Goal: Book appointment/travel/reservation

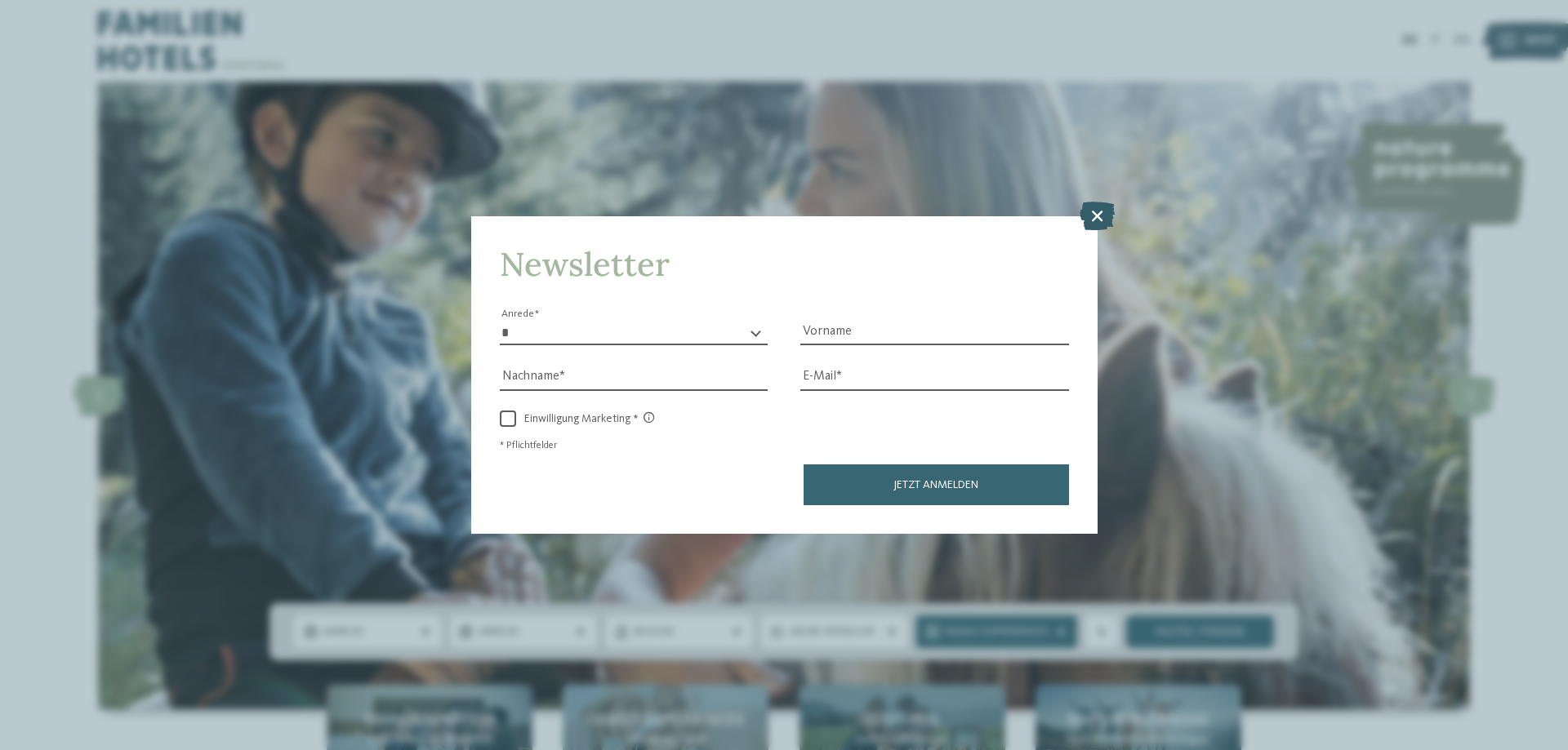
click at [1100, 221] on icon at bounding box center [1097, 216] width 35 height 28
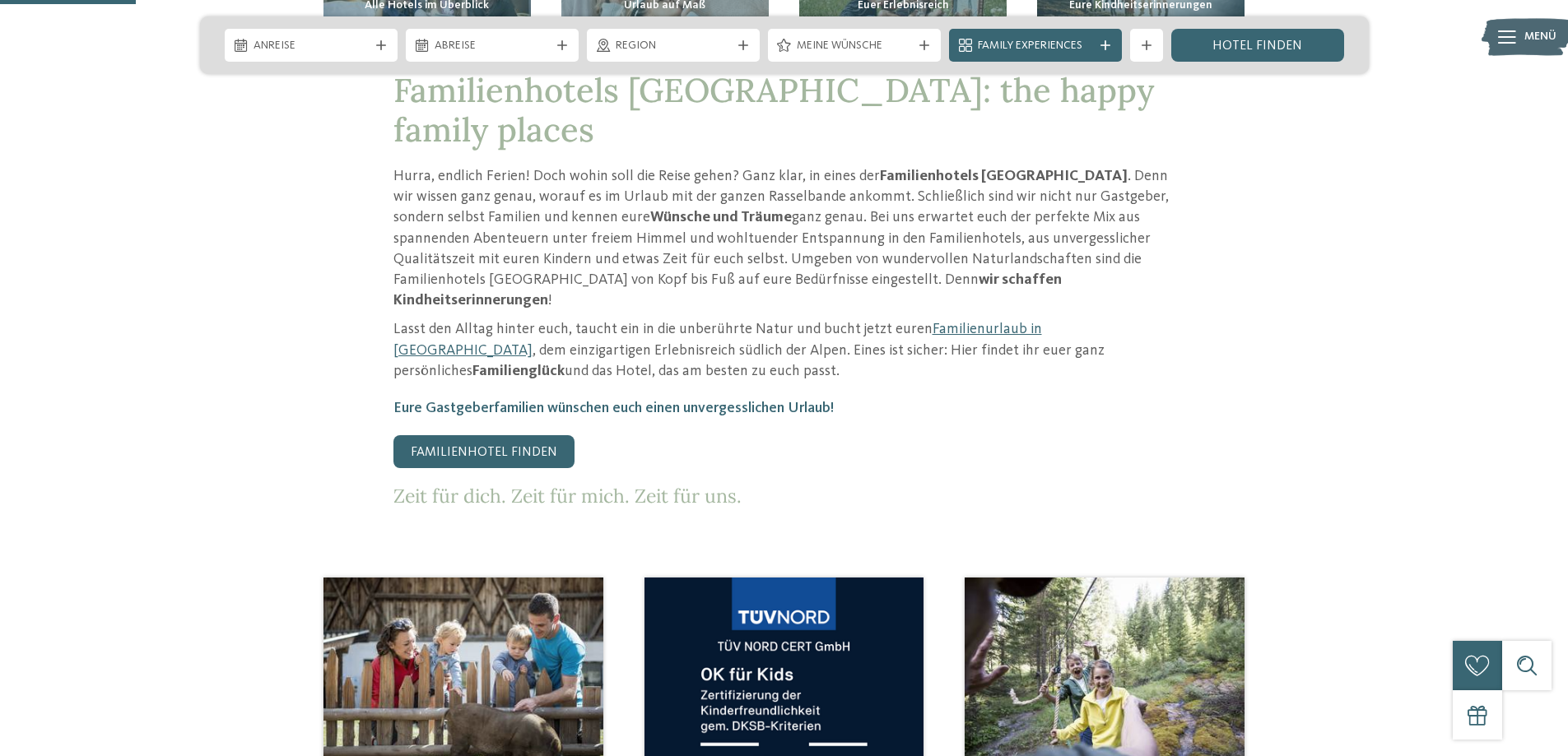
scroll to position [411, 0]
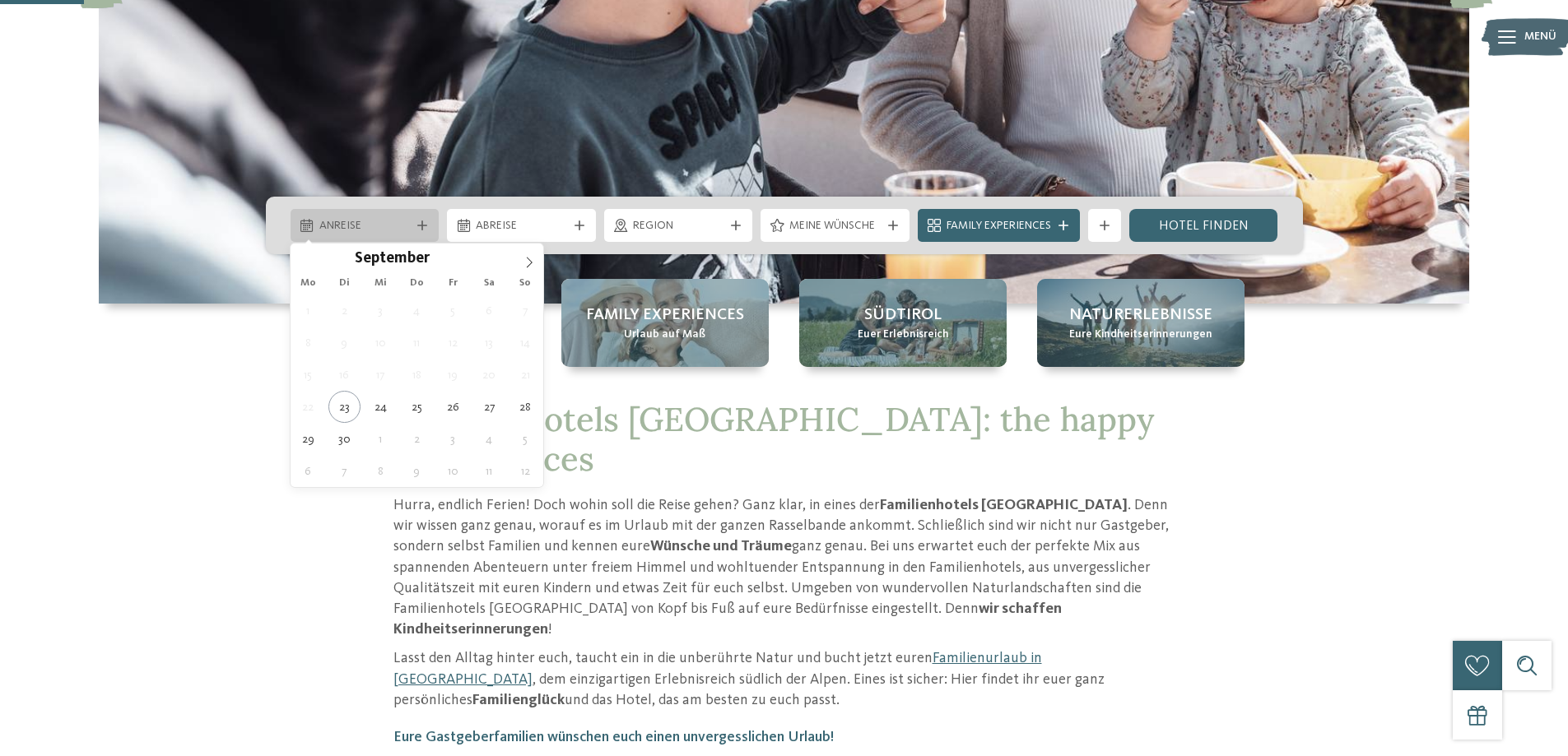
click at [423, 227] on icon at bounding box center [423, 226] width 10 height 10
click at [530, 264] on icon at bounding box center [530, 262] width 6 height 11
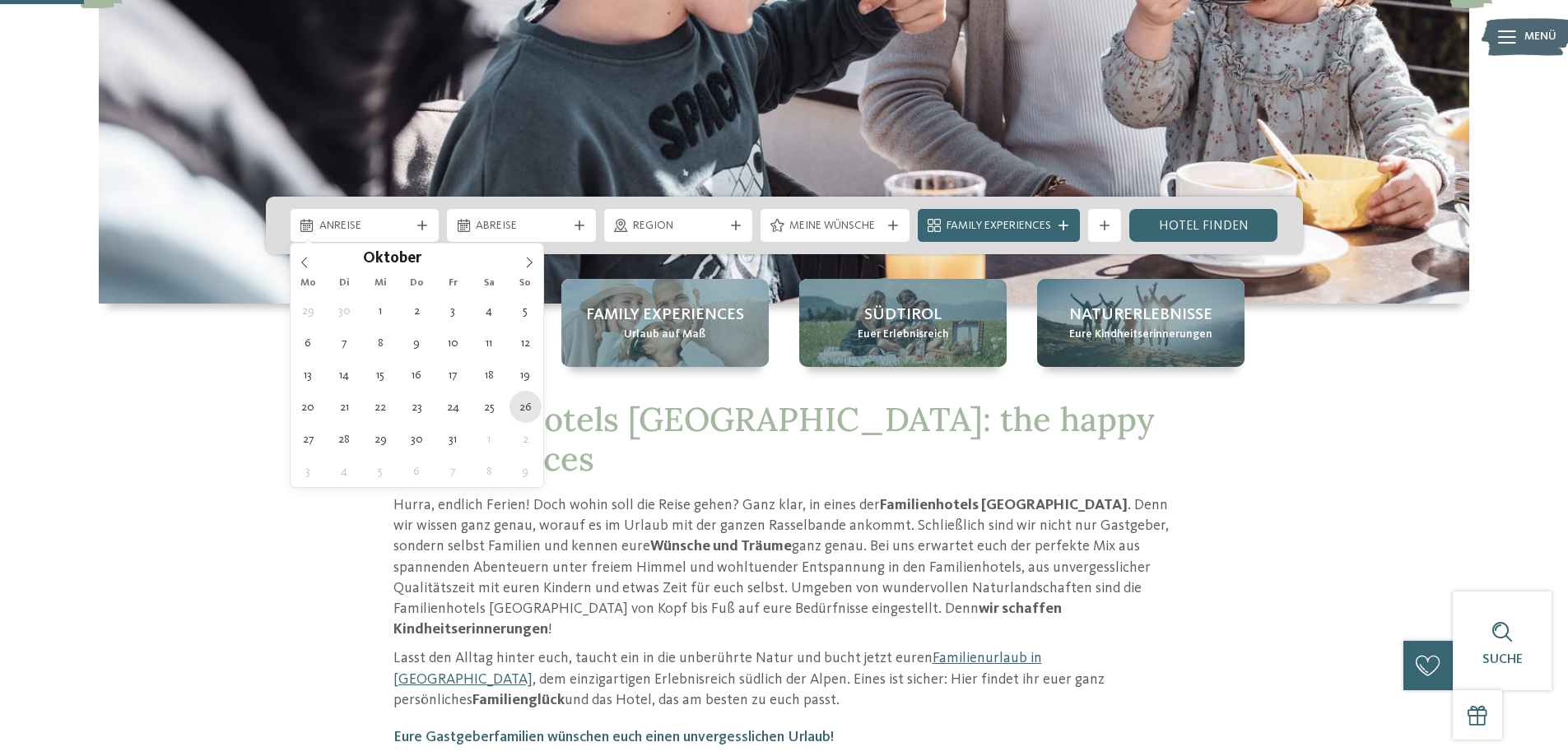
type div "[DATE]"
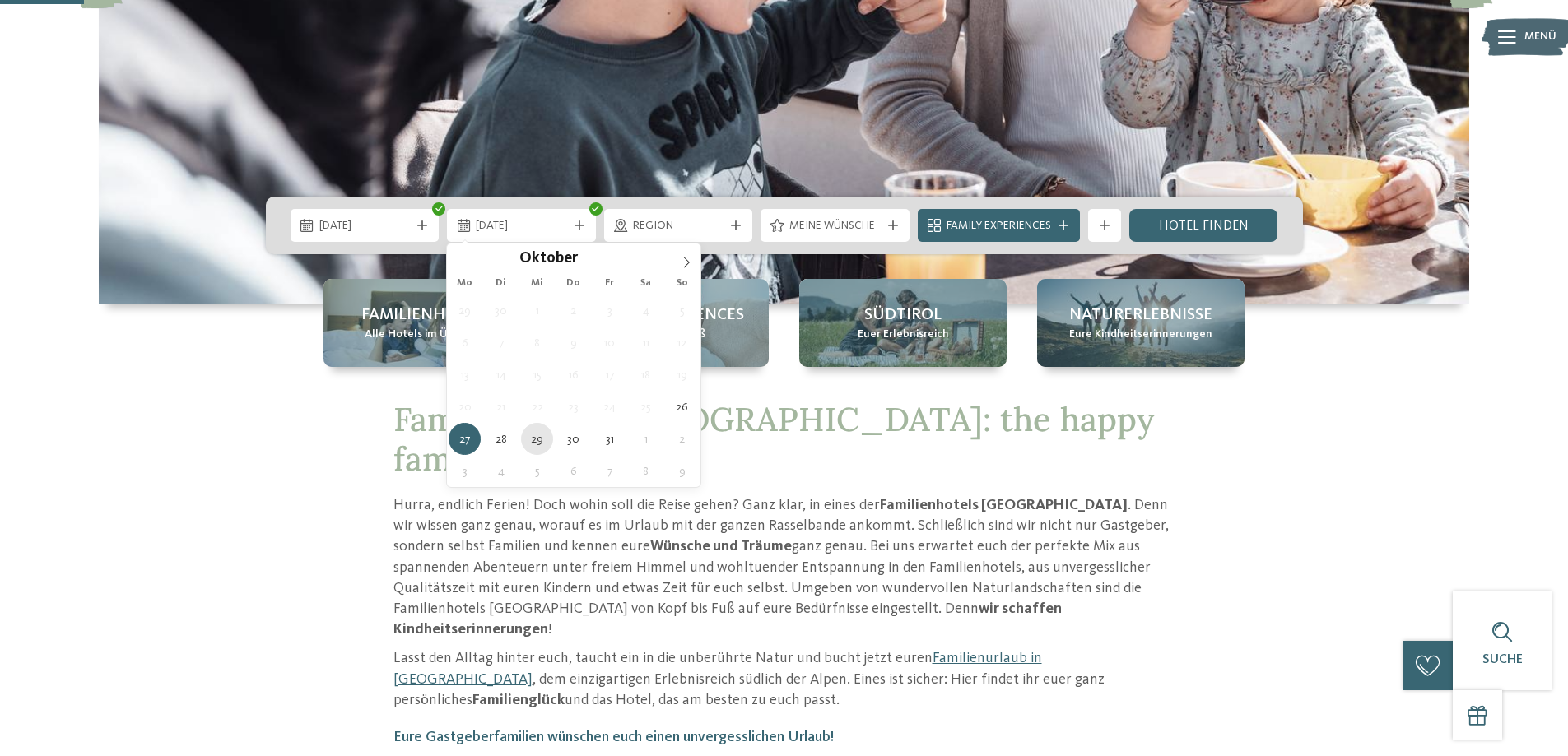
type div "[DATE]"
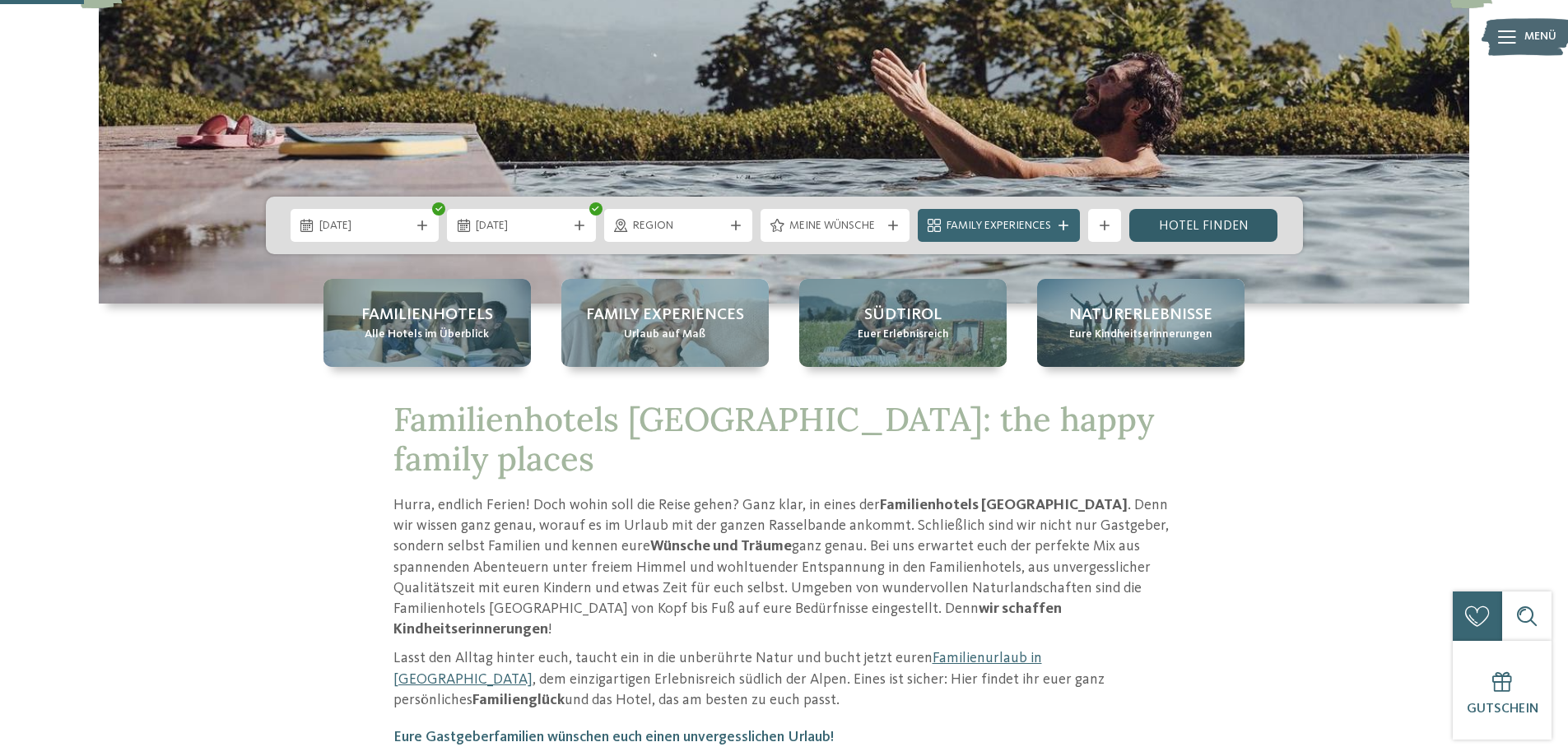
click at [1229, 223] on link "Hotel finden" at bounding box center [1204, 225] width 149 height 33
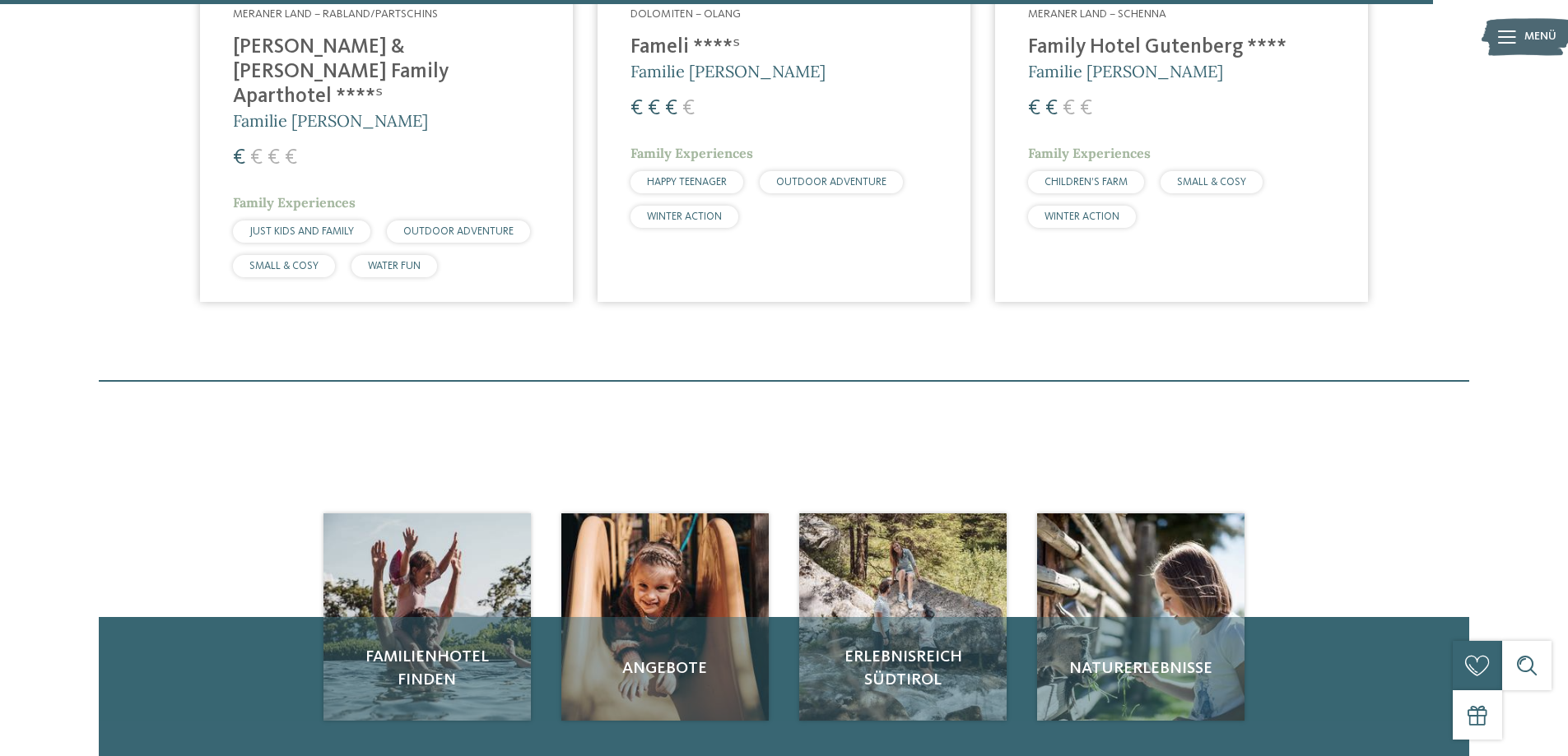
scroll to position [3502, 0]
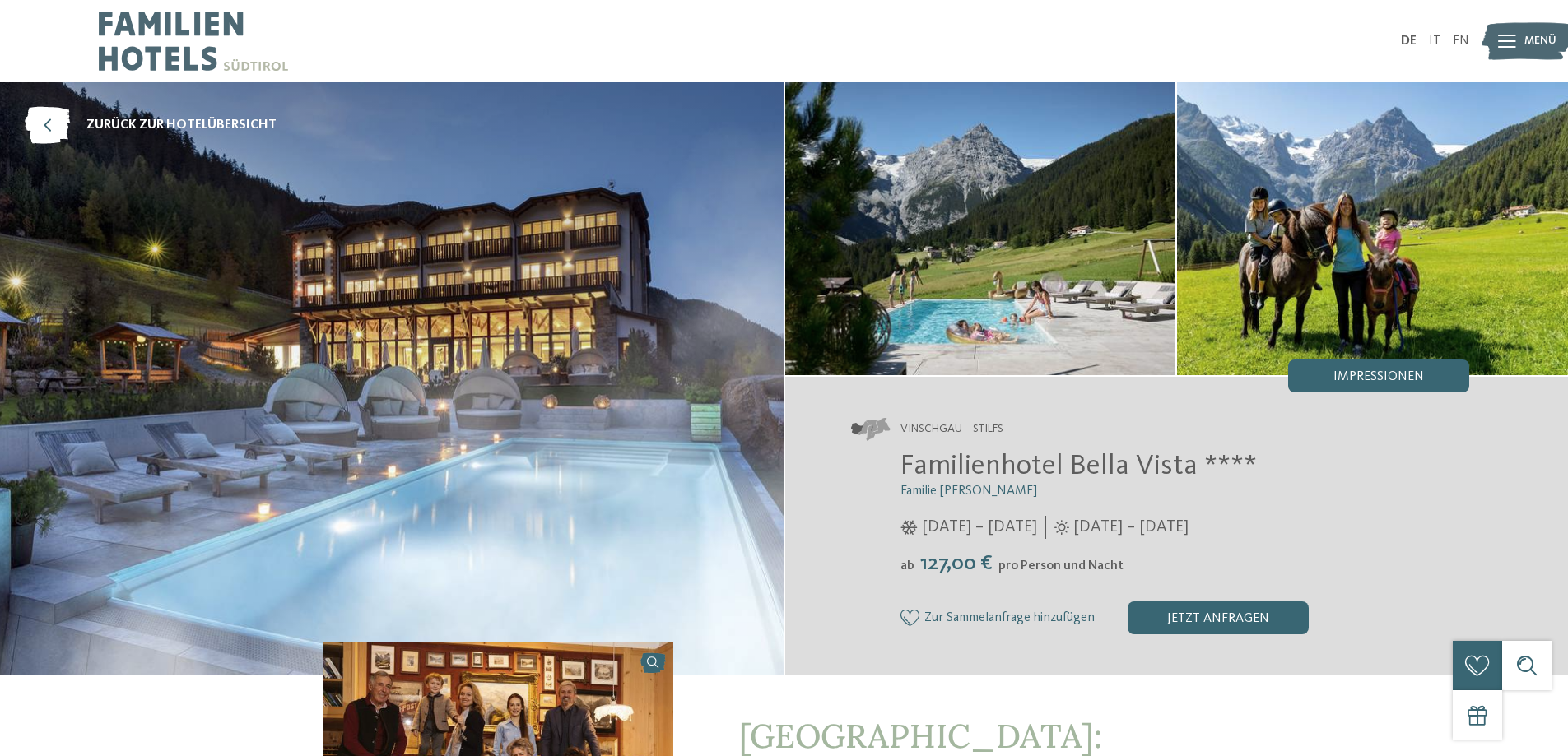
click at [1511, 41] on icon at bounding box center [1507, 41] width 18 height 13
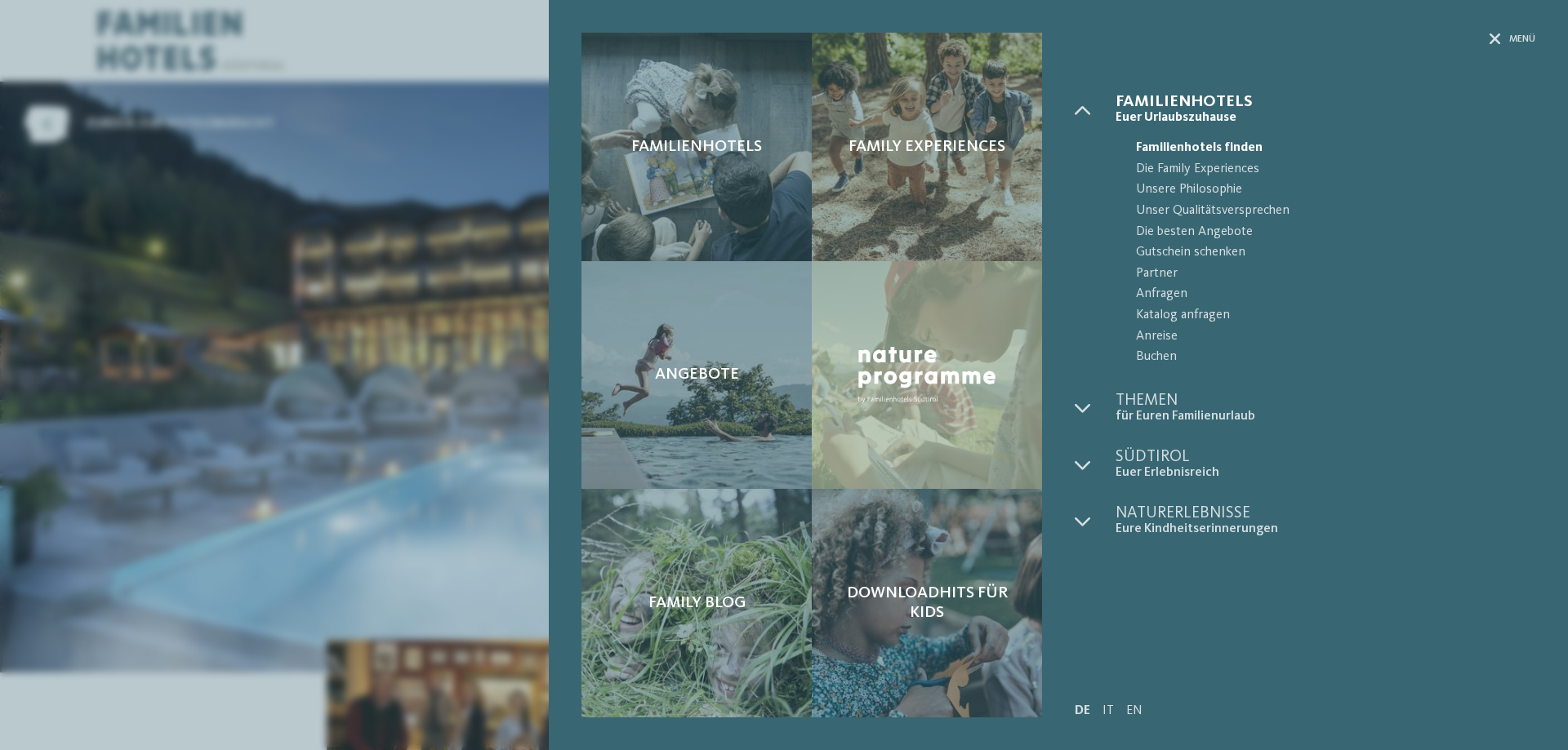
click at [453, 327] on div "Familienhotels Family Experiences Angebote" at bounding box center [784, 375] width 1568 height 750
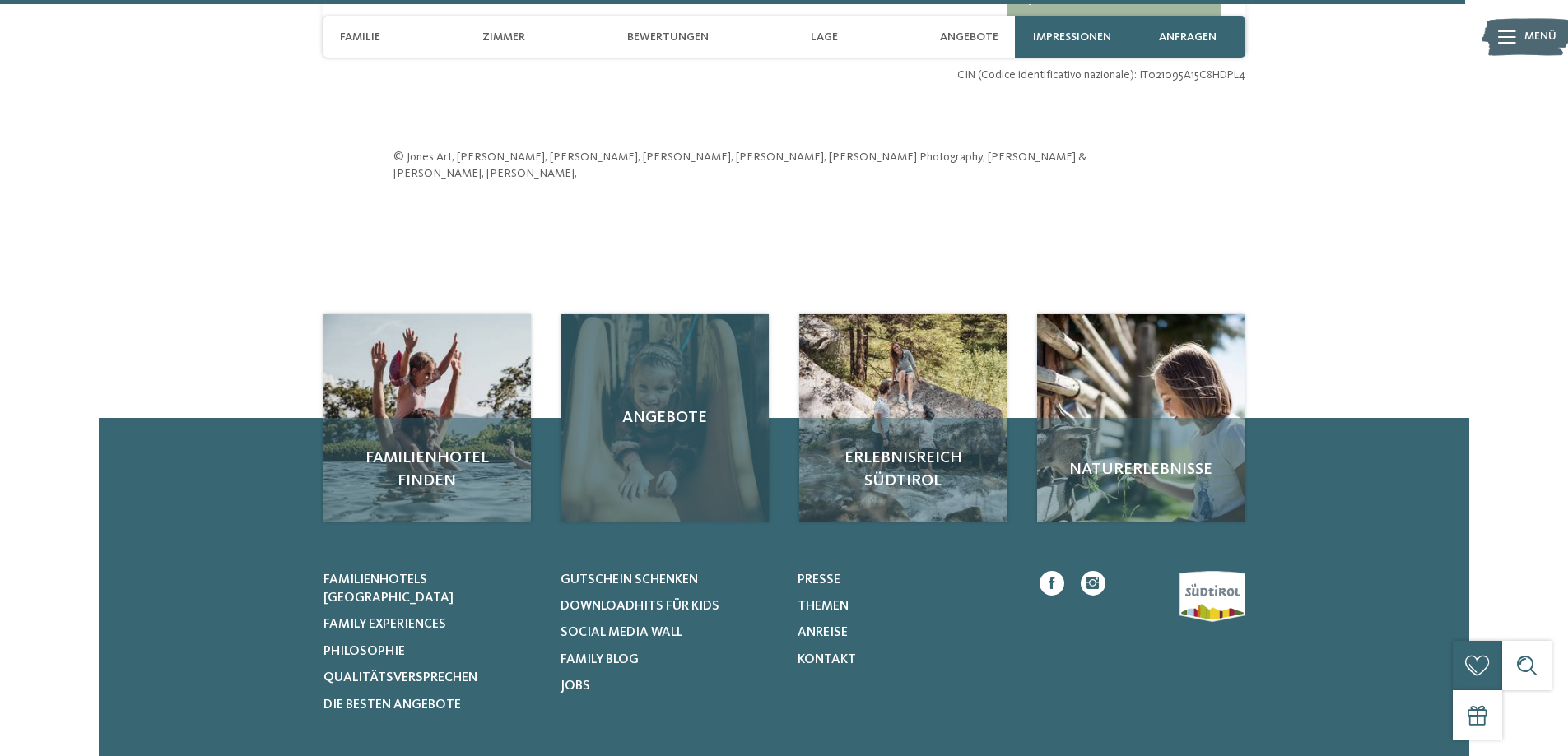
scroll to position [4771, 0]
